Goal: Information Seeking & Learning: Learn about a topic

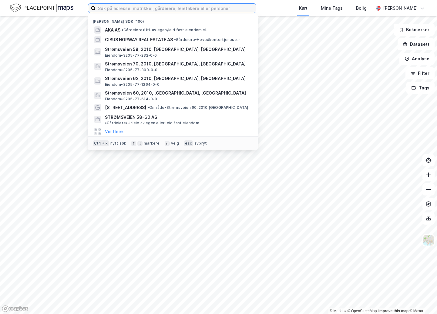
click at [135, 6] on input at bounding box center [176, 8] width 160 height 9
paste input "[STREET_ADDRESS]"
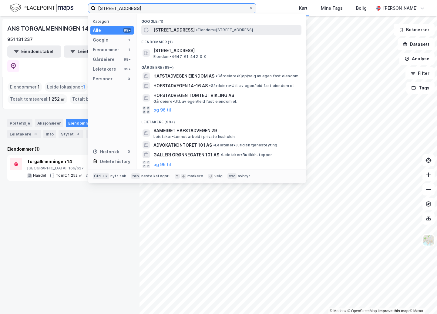
type input "[STREET_ADDRESS]"
click at [169, 29] on span "[STREET_ADDRESS]" at bounding box center [173, 29] width 41 height 7
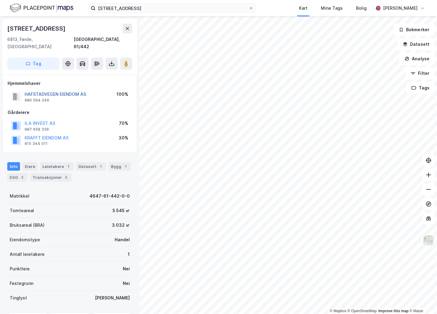
click at [0, 0] on button "HAFSTADVEGEN EIENDOM AS" at bounding box center [0, 0] width 0 height 0
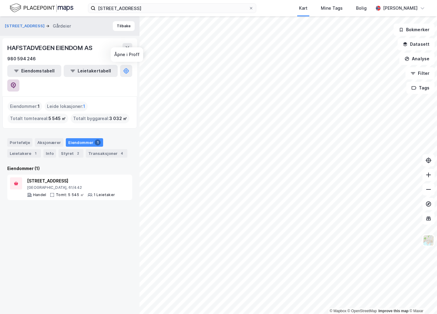
click at [16, 82] on icon at bounding box center [13, 85] width 6 height 6
click at [25, 25] on button "[STREET_ADDRESS]" at bounding box center [25, 26] width 41 height 6
